Goal: Check status: Check status

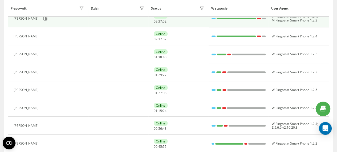
scroll to position [106, 0]
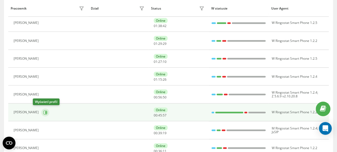
click at [43, 112] on icon at bounding box center [45, 113] width 4 height 4
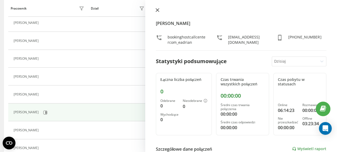
click at [157, 9] on icon at bounding box center [157, 10] width 4 height 4
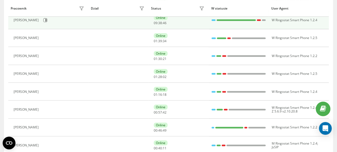
scroll to position [53, 0]
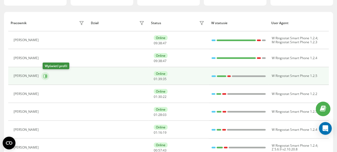
click at [47, 76] on icon at bounding box center [45, 76] width 1 height 3
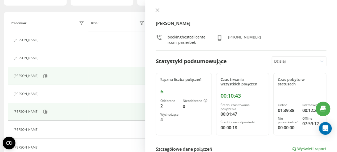
scroll to position [80, 0]
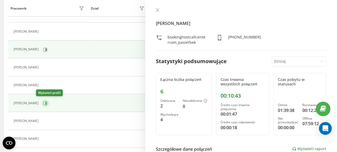
click at [45, 103] on icon at bounding box center [45, 103] width 1 height 3
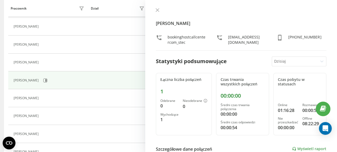
scroll to position [106, 0]
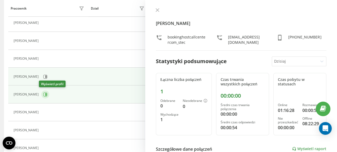
click at [45, 94] on icon at bounding box center [45, 94] width 1 height 3
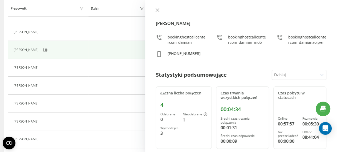
scroll to position [160, 0]
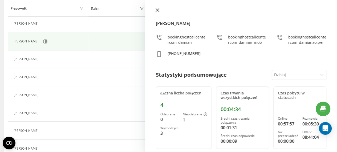
click at [157, 10] on icon at bounding box center [157, 10] width 3 height 3
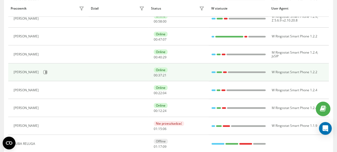
scroll to position [186, 0]
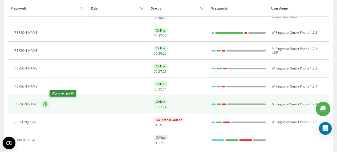
click at [47, 103] on icon at bounding box center [45, 105] width 4 height 4
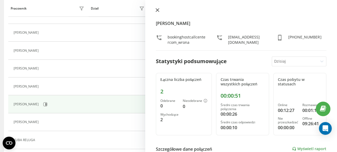
click at [157, 10] on icon at bounding box center [157, 10] width 3 height 3
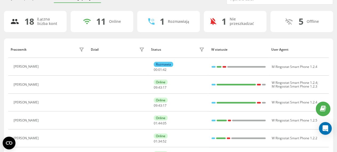
scroll to position [53, 0]
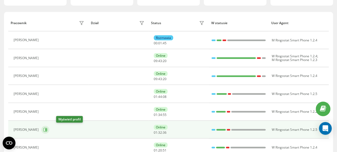
click at [47, 129] on icon at bounding box center [45, 130] width 1 height 3
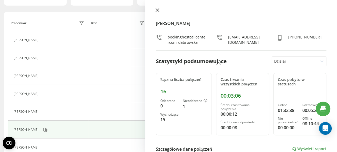
click at [156, 9] on icon at bounding box center [157, 10] width 3 height 3
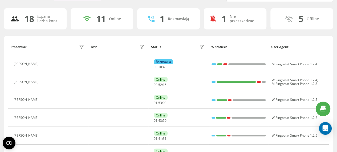
scroll to position [53, 0]
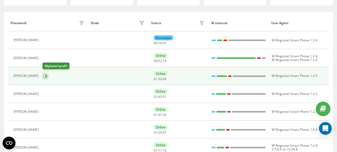
click at [47, 77] on icon at bounding box center [45, 76] width 4 height 4
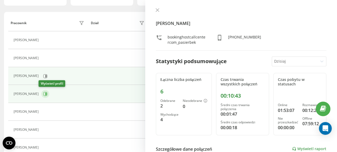
click at [45, 94] on icon at bounding box center [45, 94] width 1 height 3
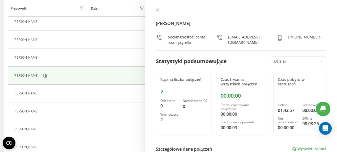
scroll to position [80, 0]
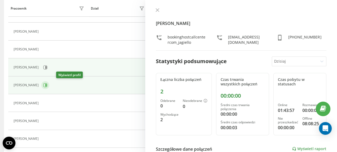
click at [47, 86] on icon at bounding box center [45, 85] width 4 height 4
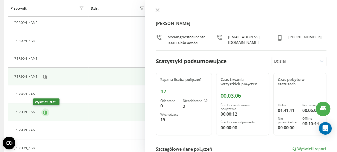
click at [45, 112] on icon at bounding box center [45, 112] width 1 height 3
